Goal: Task Accomplishment & Management: Manage account settings

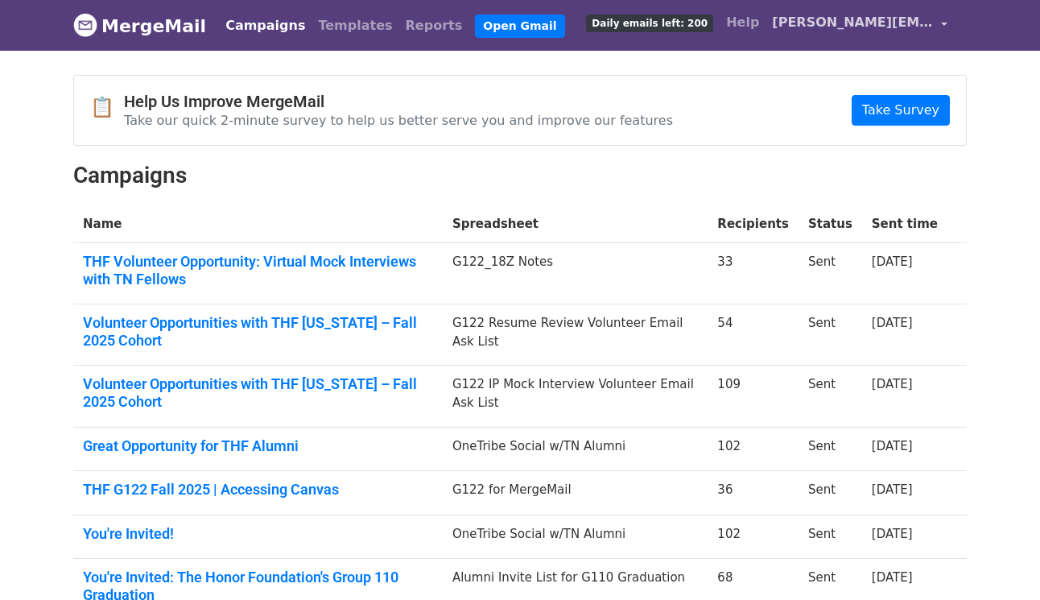
click at [855, 25] on span "[PERSON_NAME][EMAIL_ADDRESS][DOMAIN_NAME]" at bounding box center [852, 22] width 161 height 19
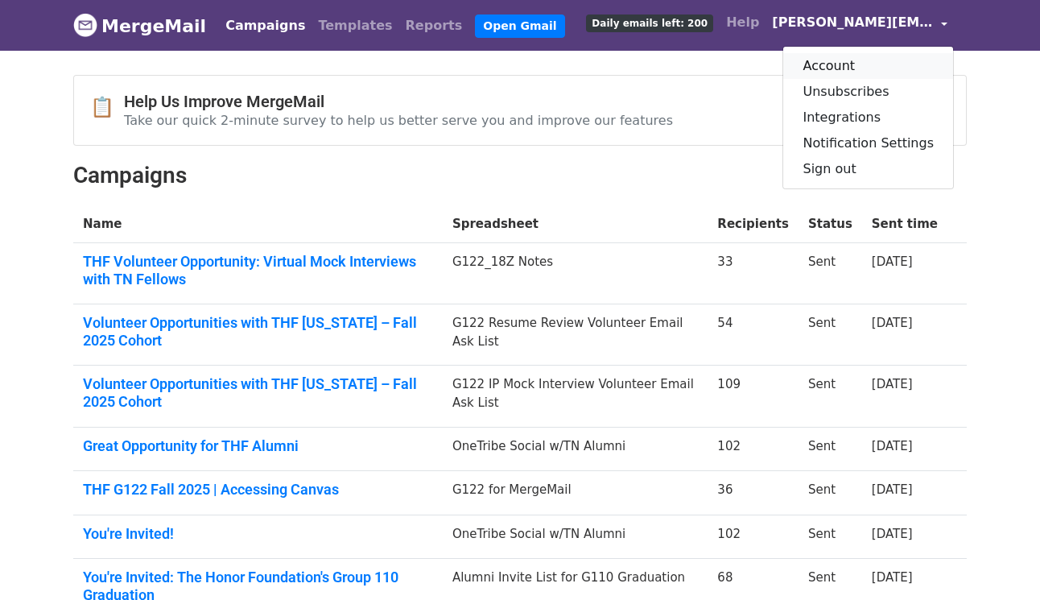
click at [840, 65] on link "Account" at bounding box center [868, 66] width 170 height 26
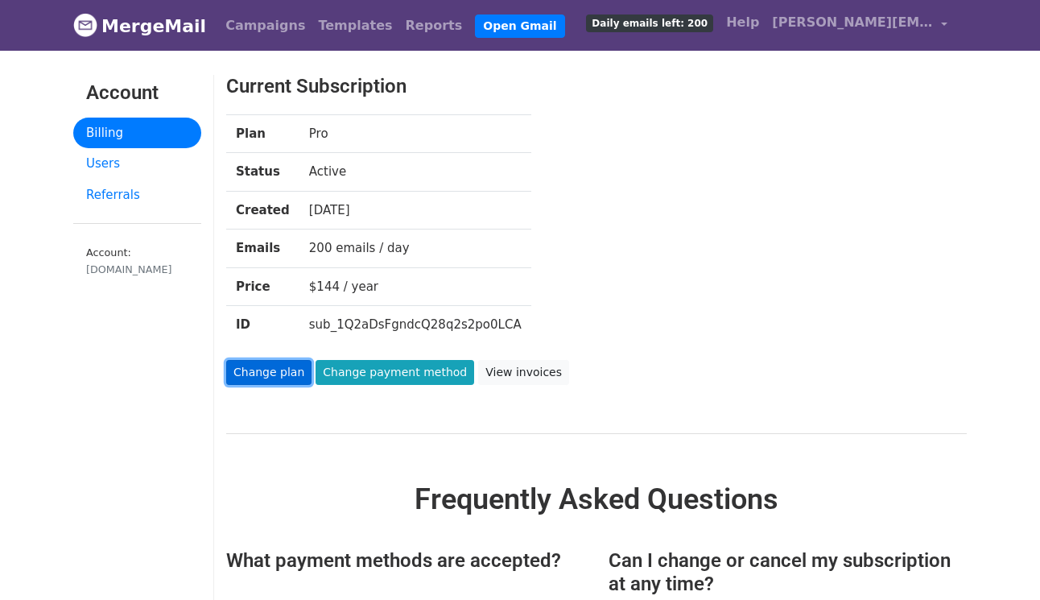
click at [272, 370] on link "Change plan" at bounding box center [268, 372] width 85 height 25
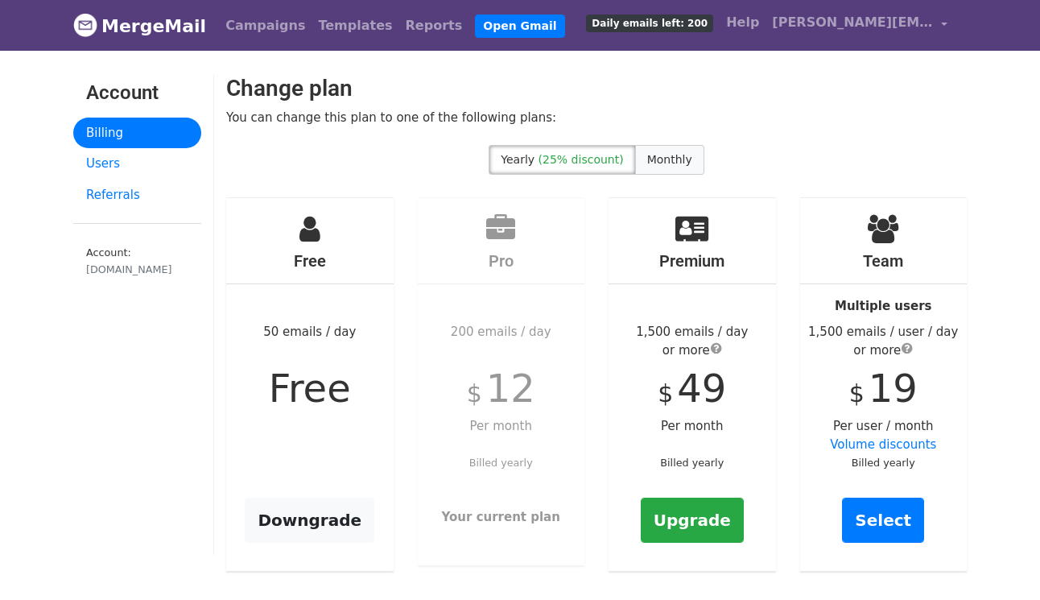
click at [683, 155] on span "Monthly" at bounding box center [669, 159] width 45 height 13
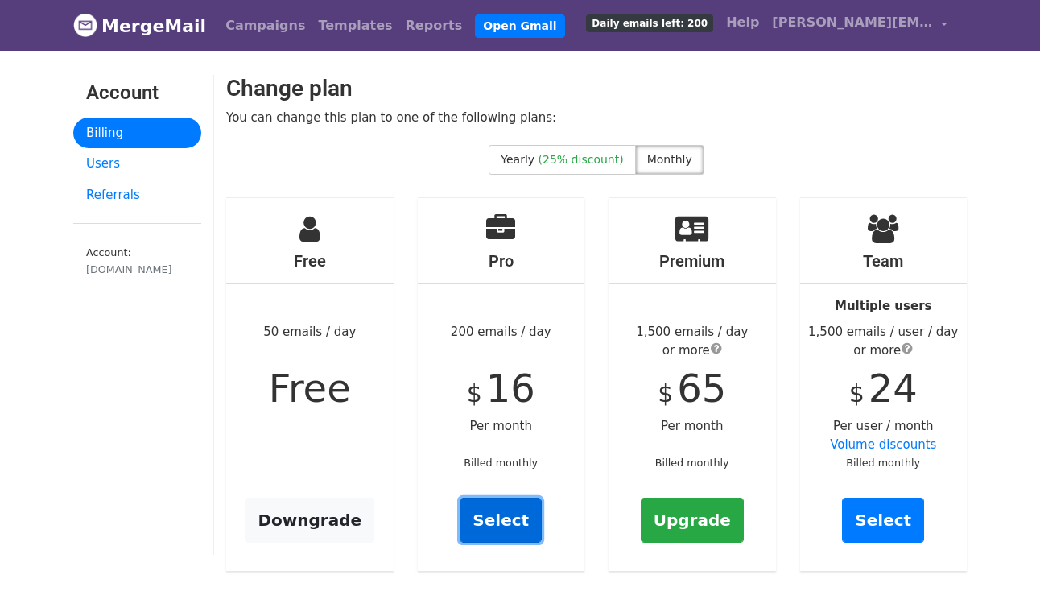
click at [503, 518] on link "Select" at bounding box center [501, 520] width 82 height 45
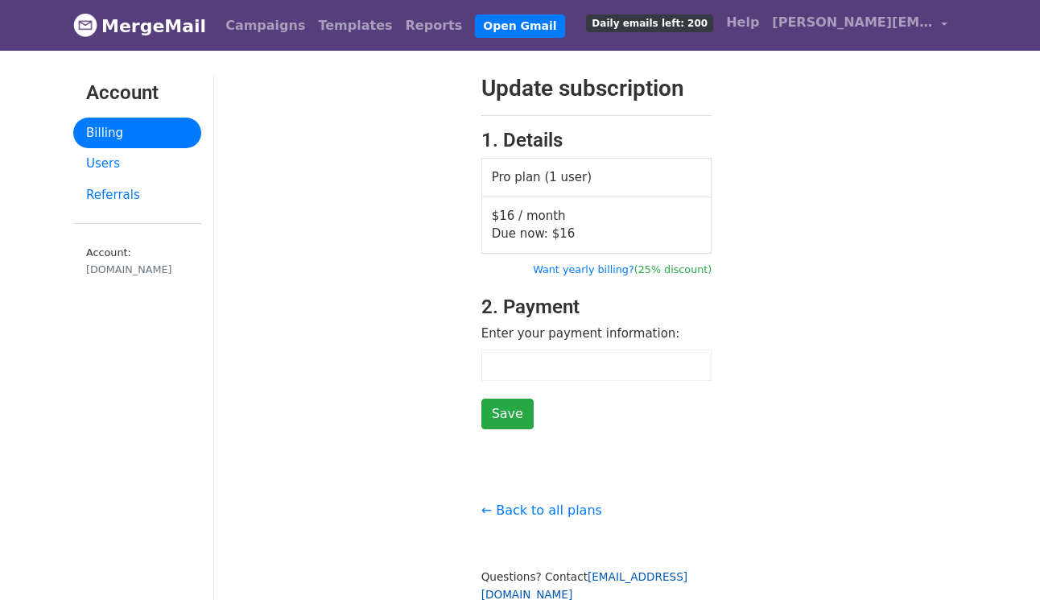
click at [635, 574] on link "support@mergemail.co" at bounding box center [584, 585] width 206 height 31
click at [704, 489] on div "← Back to all plans Questions? Contact support@mergemail.co Pricing | Refunds" at bounding box center [596, 559] width 255 height 151
click at [125, 272] on div "honor.org" at bounding box center [137, 269] width 102 height 15
click at [894, 27] on span "[PERSON_NAME][EMAIL_ADDRESS][DOMAIN_NAME]" at bounding box center [852, 22] width 161 height 19
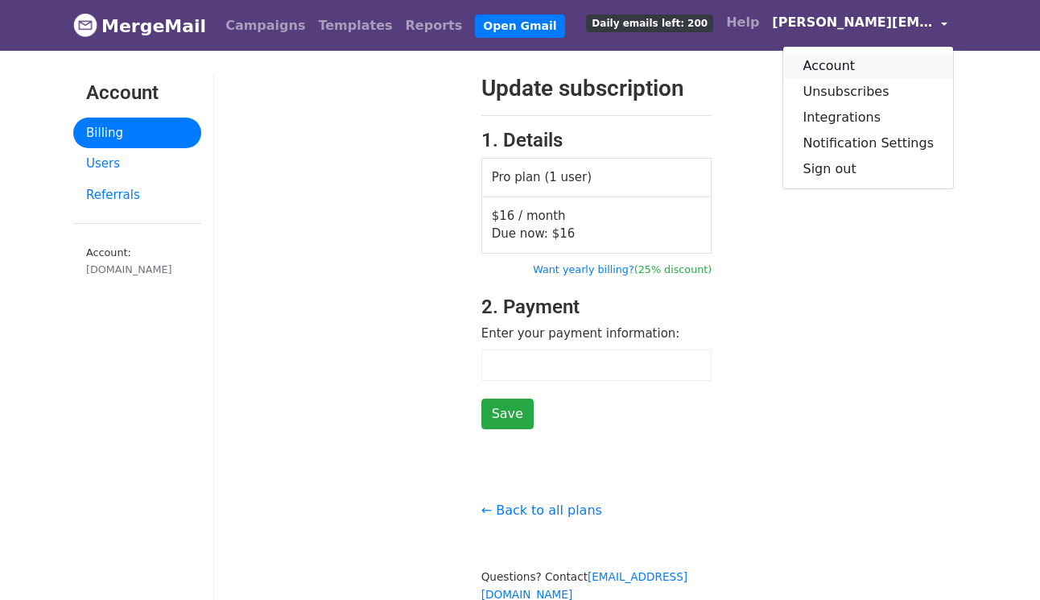
click at [839, 68] on link "Account" at bounding box center [868, 66] width 170 height 26
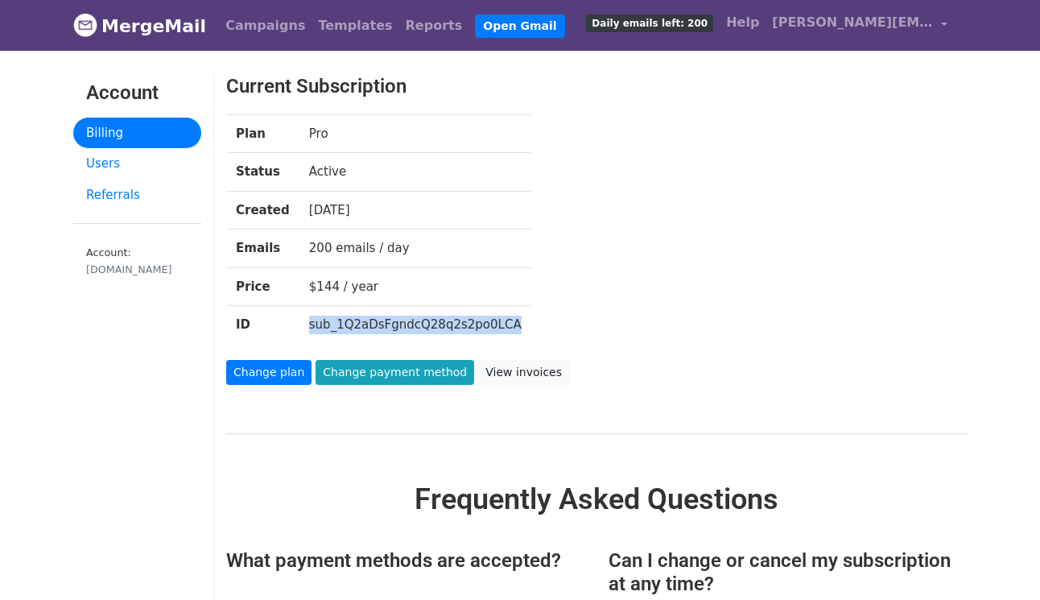
drag, startPoint x: 302, startPoint y: 324, endPoint x: 505, endPoint y: 318, distance: 203.0
click at [506, 319] on td "sub_1Q2aDsFgndcQ28q2s2po0LCA" at bounding box center [415, 325] width 232 height 38
copy td "sub_1Q2aDsFgndcQ28q2s2po0LCA"
click at [558, 324] on div "Plan Pro Status Active Created 1 year ago Emails 200 emails / day Price $144 / …" at bounding box center [564, 237] width 701 height 246
